Goal: Task Accomplishment & Management: Use online tool/utility

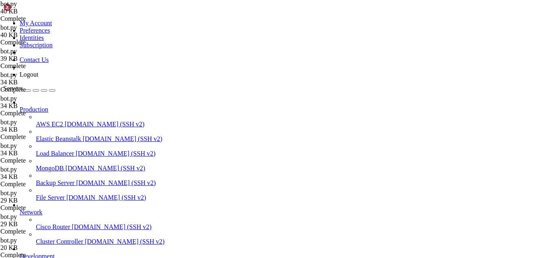
scroll to position [5516, 0]
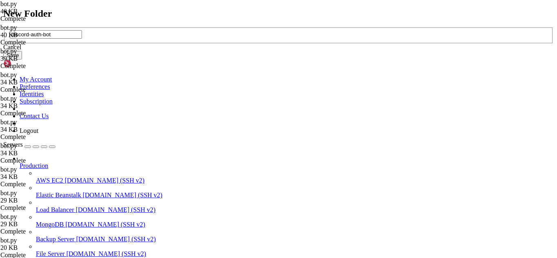
type input "discord-auth-bot"
click at [22, 59] on button "Save" at bounding box center [12, 55] width 19 height 9
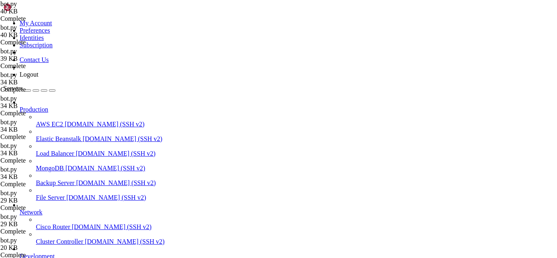
type input "/root/discord-auth-bot"
click at [231, 66] on div at bounding box center [278, 129] width 557 height 258
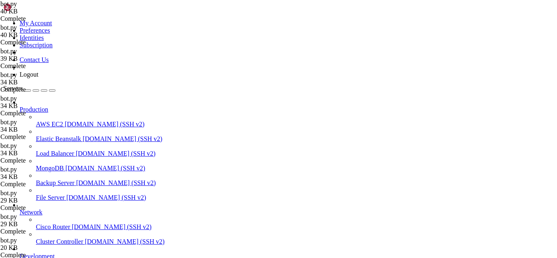
click at [200, 99] on div at bounding box center [278, 129] width 557 height 258
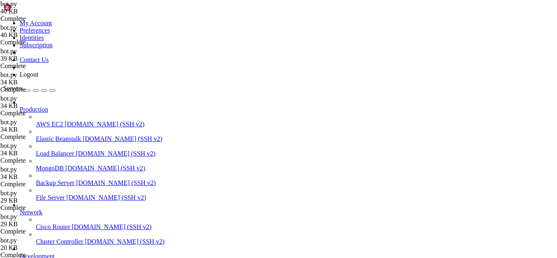
paste textarea "60765641696608357"
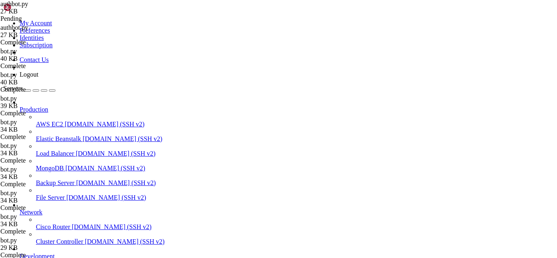
paste textarea "60765641696608357"
type textarea "GUILD_ID = 1059242670456836197 # Your guild ID"
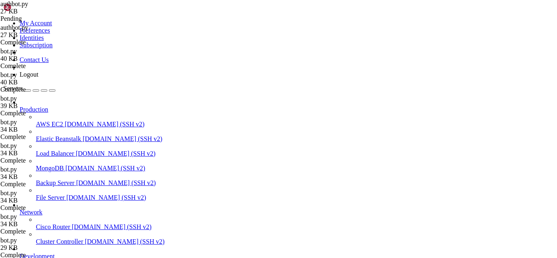
paste textarea
type textarea "BOT_TOKEN = 'MTQyMTkxMTA2NTY3NTAzODc1MA.GpsSI8.r8jEaNkTD8Yy1GddLNXBRD0pn_YcV9Yk…"
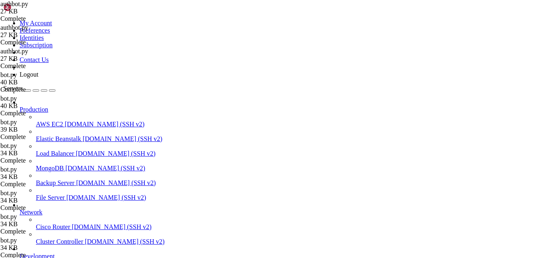
drag, startPoint x: 126, startPoint y: 124, endPoint x: 255, endPoint y: 133, distance: 129.5
paste textarea
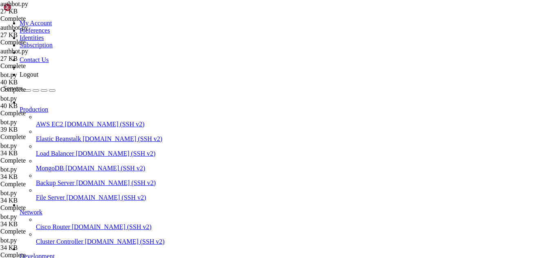
scroll to position [3180, 0]
paste textarea
type textarea "logging.error(f"❌ Failed to start bot: {e}")"
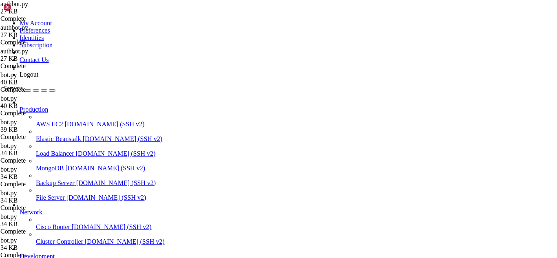
scroll to position [6176, 0]
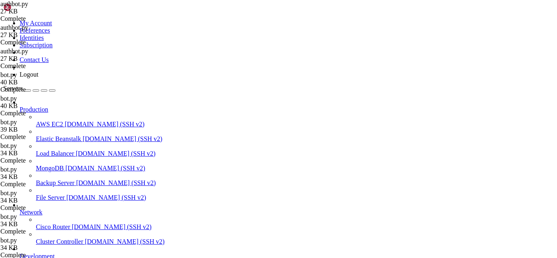
type textarea "logging.error(f"❌ Failed to start bot: {e}")"
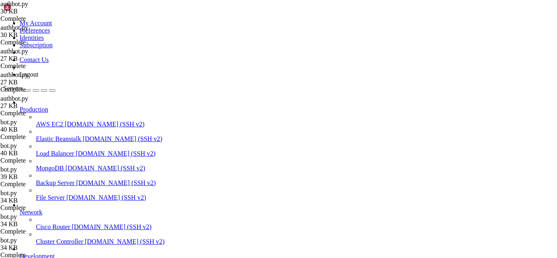
scroll to position [517, 0]
drag, startPoint x: 7, startPoint y: 903, endPoint x: 46, endPoint y: 947, distance: 58.3
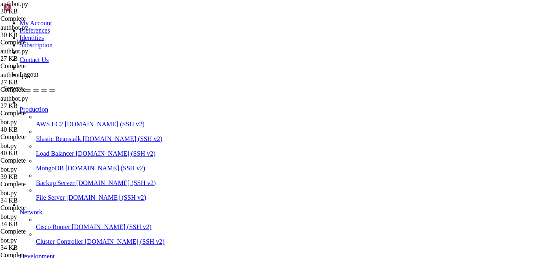
paste textarea
type textarea "logging.error(f"❌ Failed to start bot: {e}")"
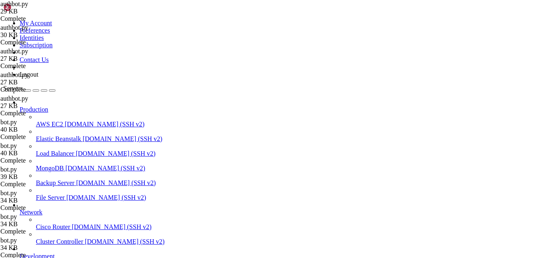
type textarea "logging.error(f"❌ Failed to start bot: {e}")"
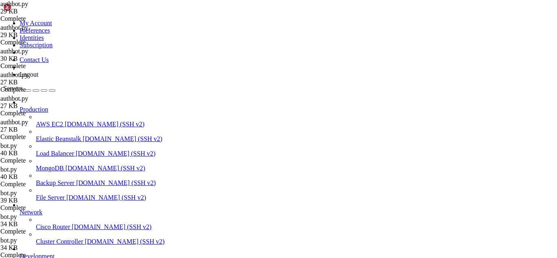
scroll to position [19723, 0]
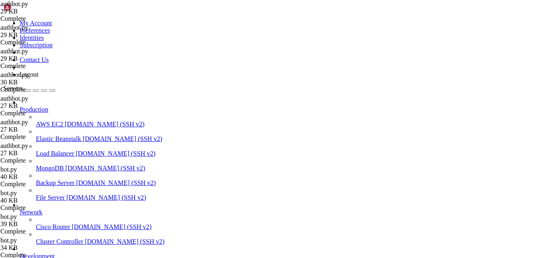
type input "all_sessions"
drag, startPoint x: 126, startPoint y: 100, endPoint x: 310, endPoint y: 221, distance: 220.0
paste textarea
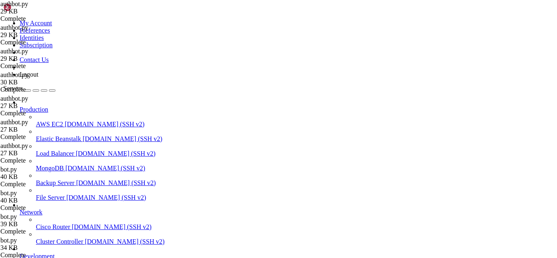
type textarea "await interaction.followup.send(embed=embed, ephemeral=True)"
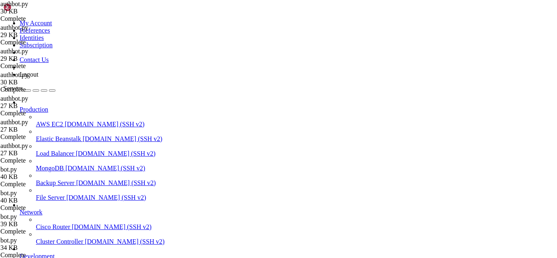
drag, startPoint x: 8, startPoint y: 855, endPoint x: 34, endPoint y: 937, distance: 86.5
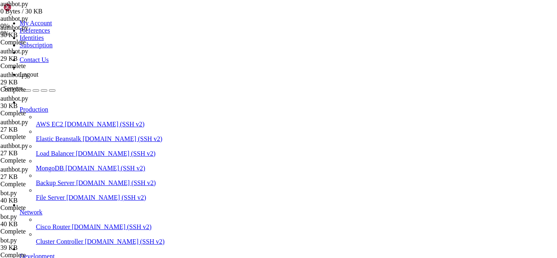
type textarea "level=[DOMAIN_NAME],"
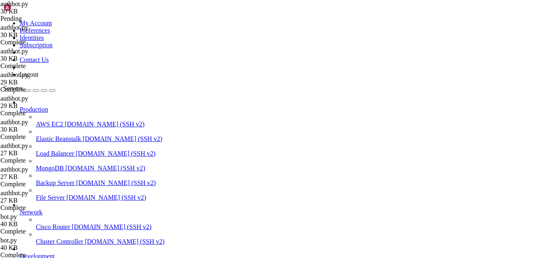
type input "all_sessions"
drag, startPoint x: 126, startPoint y: 64, endPoint x: 312, endPoint y: 187, distance: 222.4
paste textarea
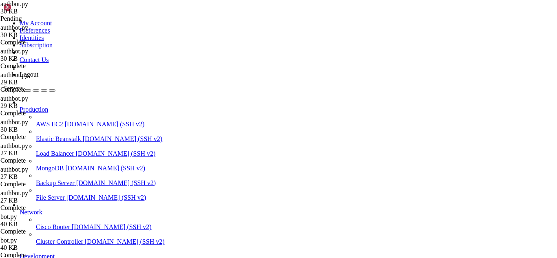
type textarea "await interaction.followup.send(embed=embed, ephemeral=True)"
